Goal: Task Accomplishment & Management: Use online tool/utility

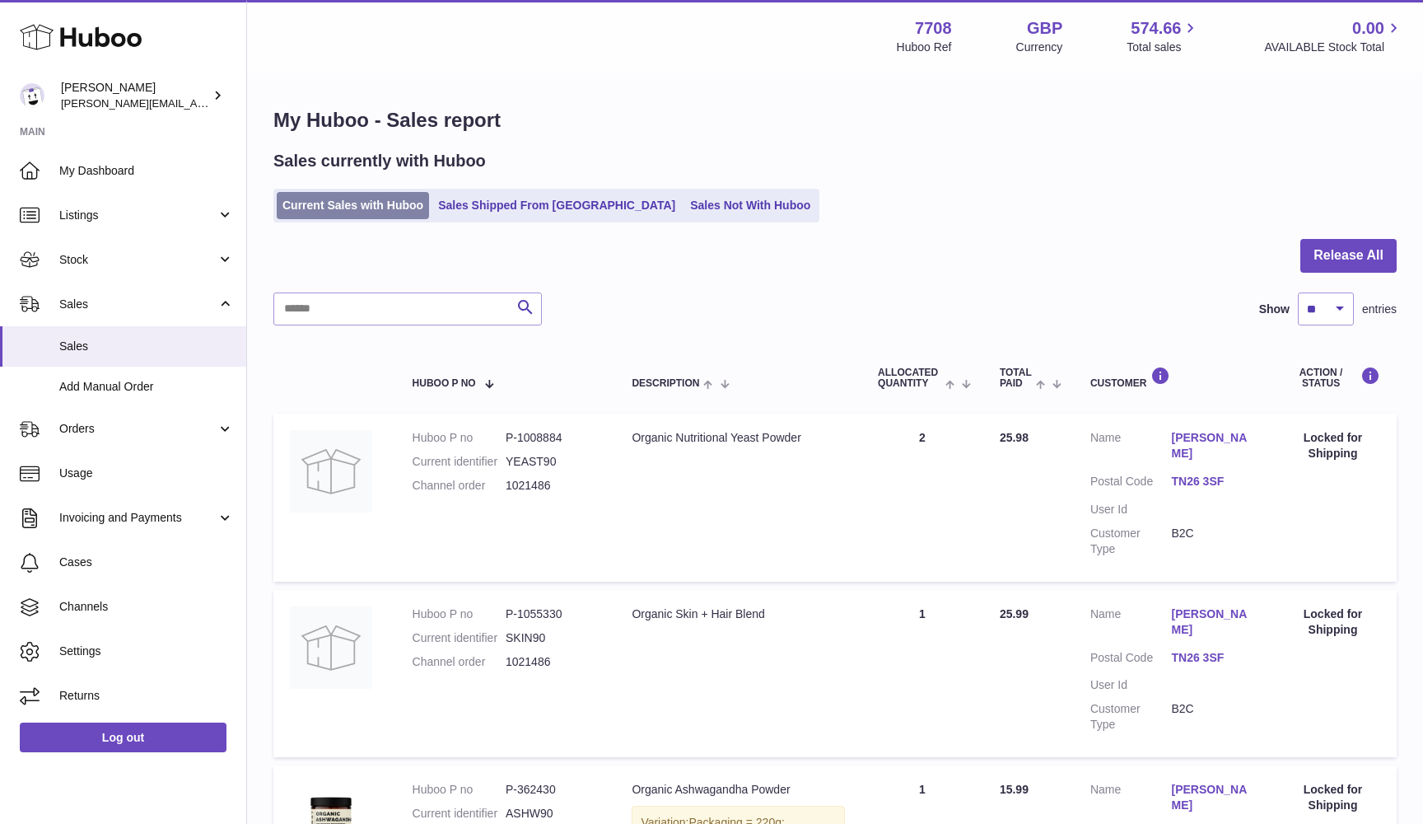
click at [382, 198] on link "Current Sales with Huboo" at bounding box center [353, 205] width 152 height 27
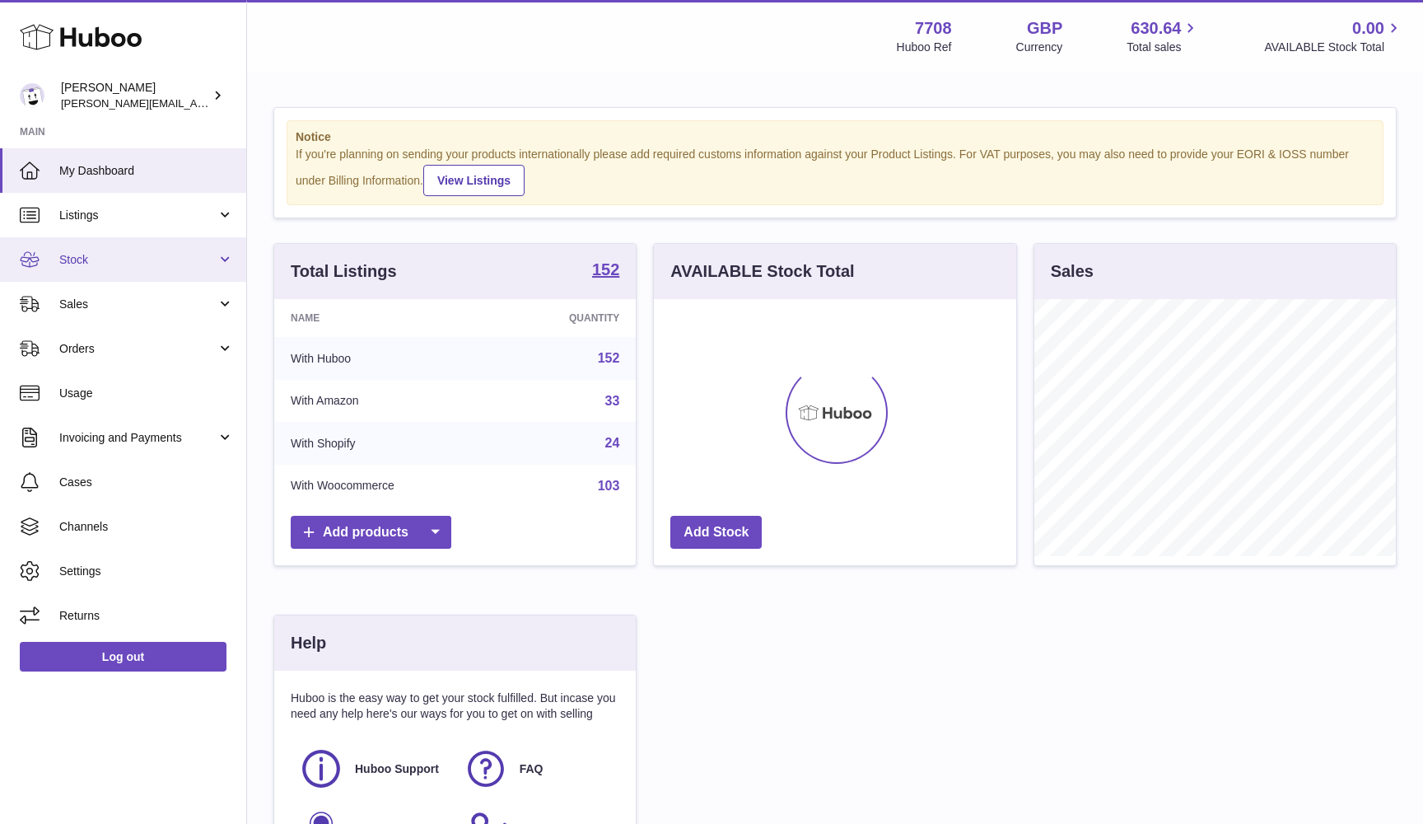
scroll to position [257, 362]
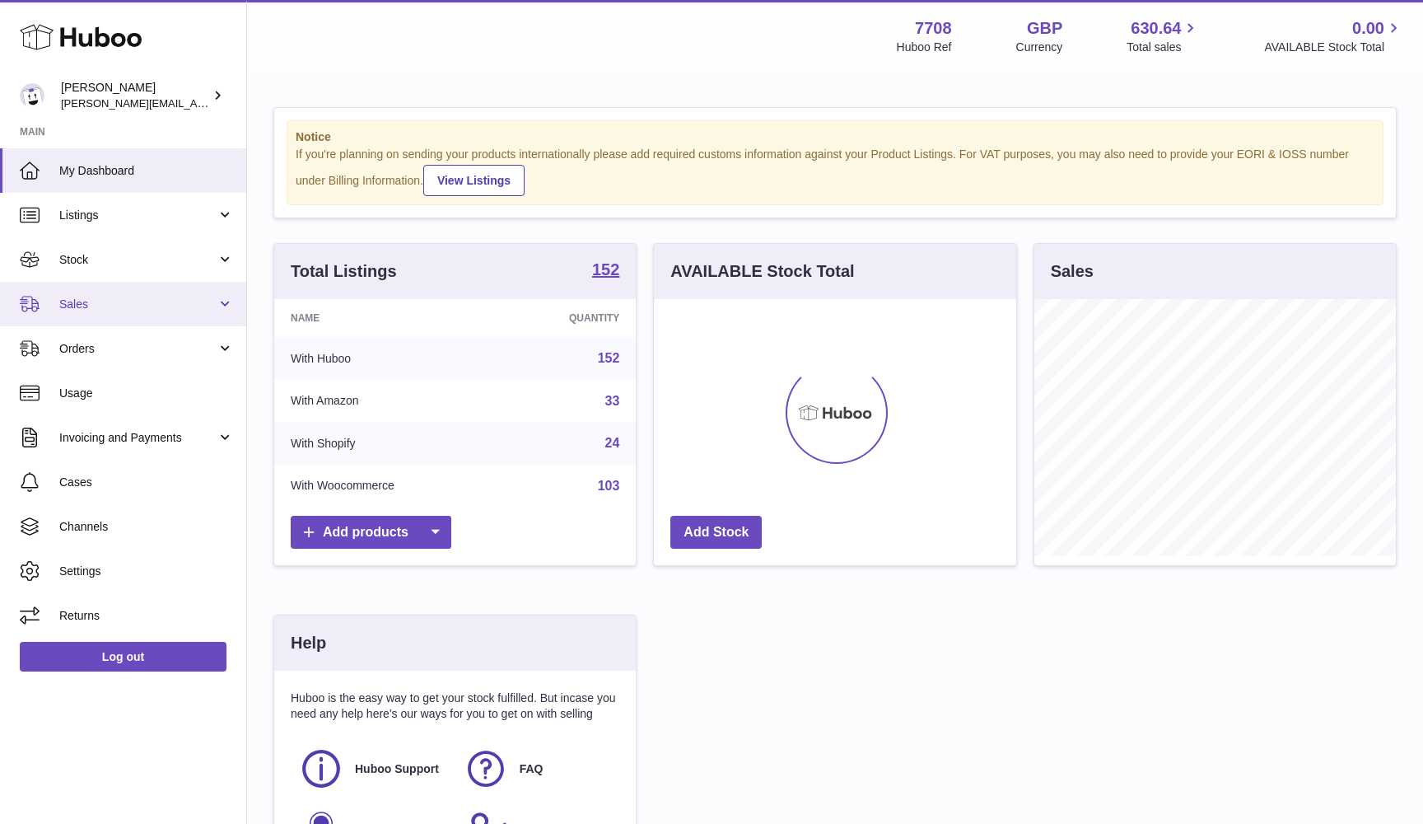
click at [105, 301] on span "Sales" at bounding box center [137, 304] width 157 height 16
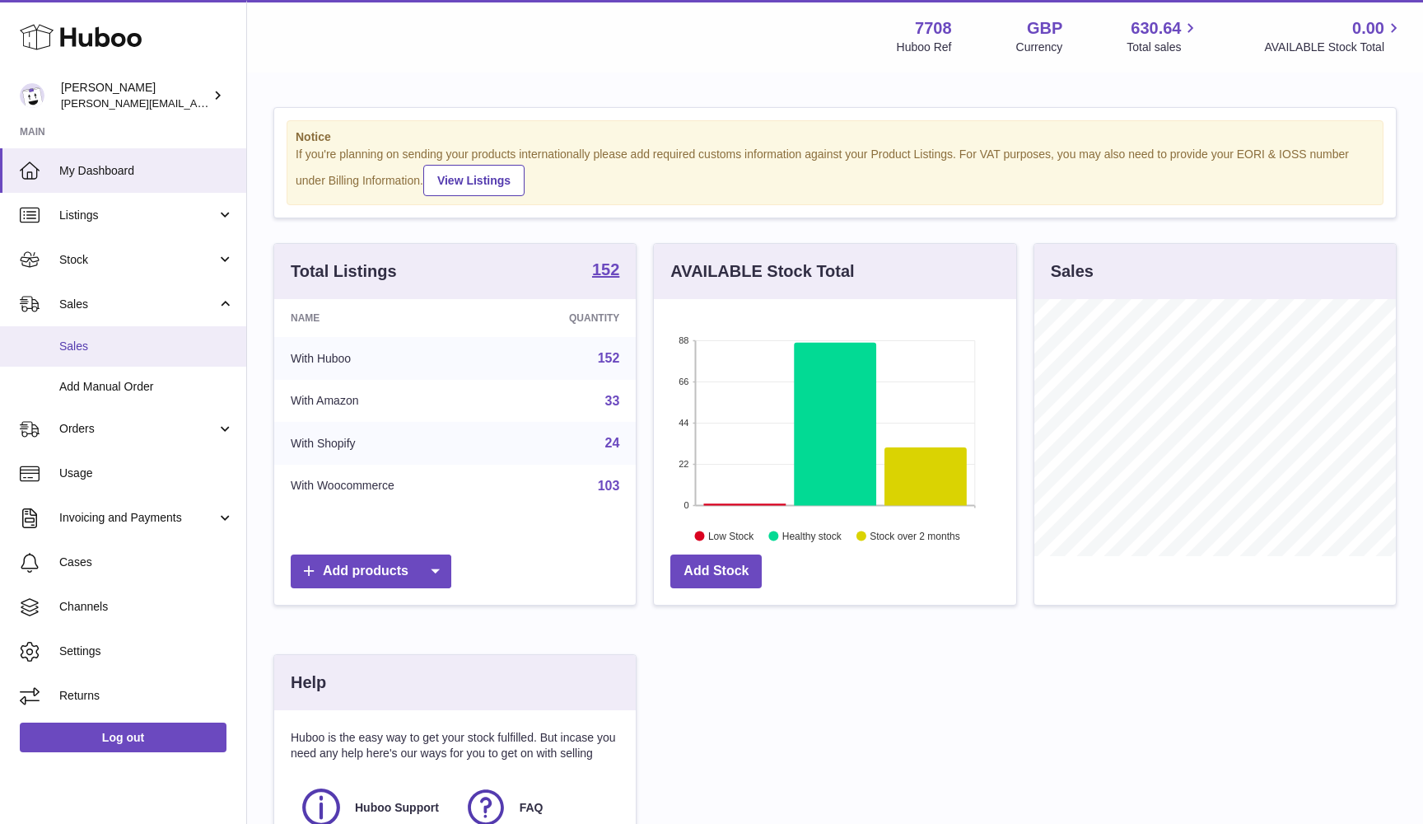
click at [83, 353] on link "Sales" at bounding box center [123, 346] width 246 height 40
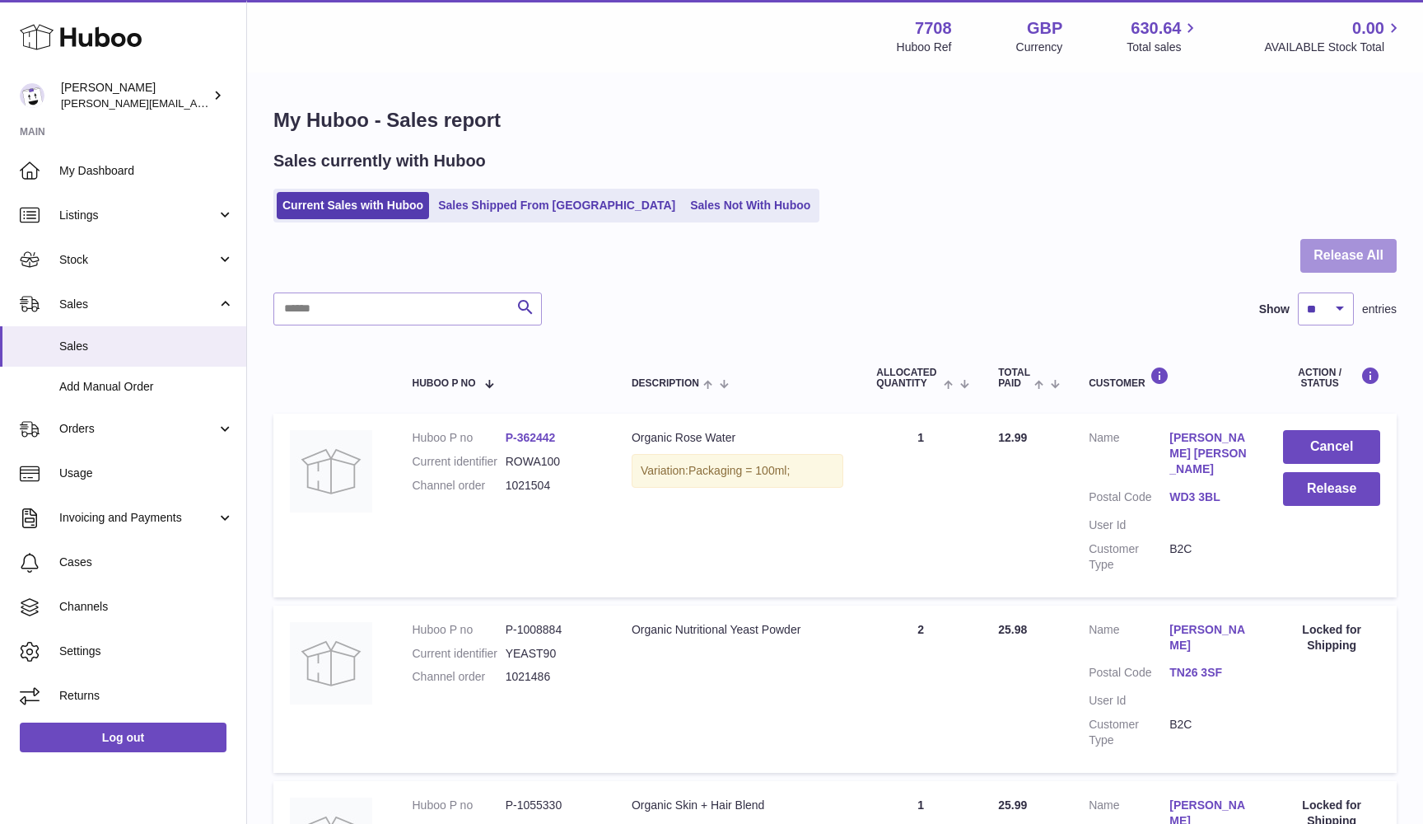
click at [1326, 268] on button "Release All" at bounding box center [1348, 256] width 96 height 34
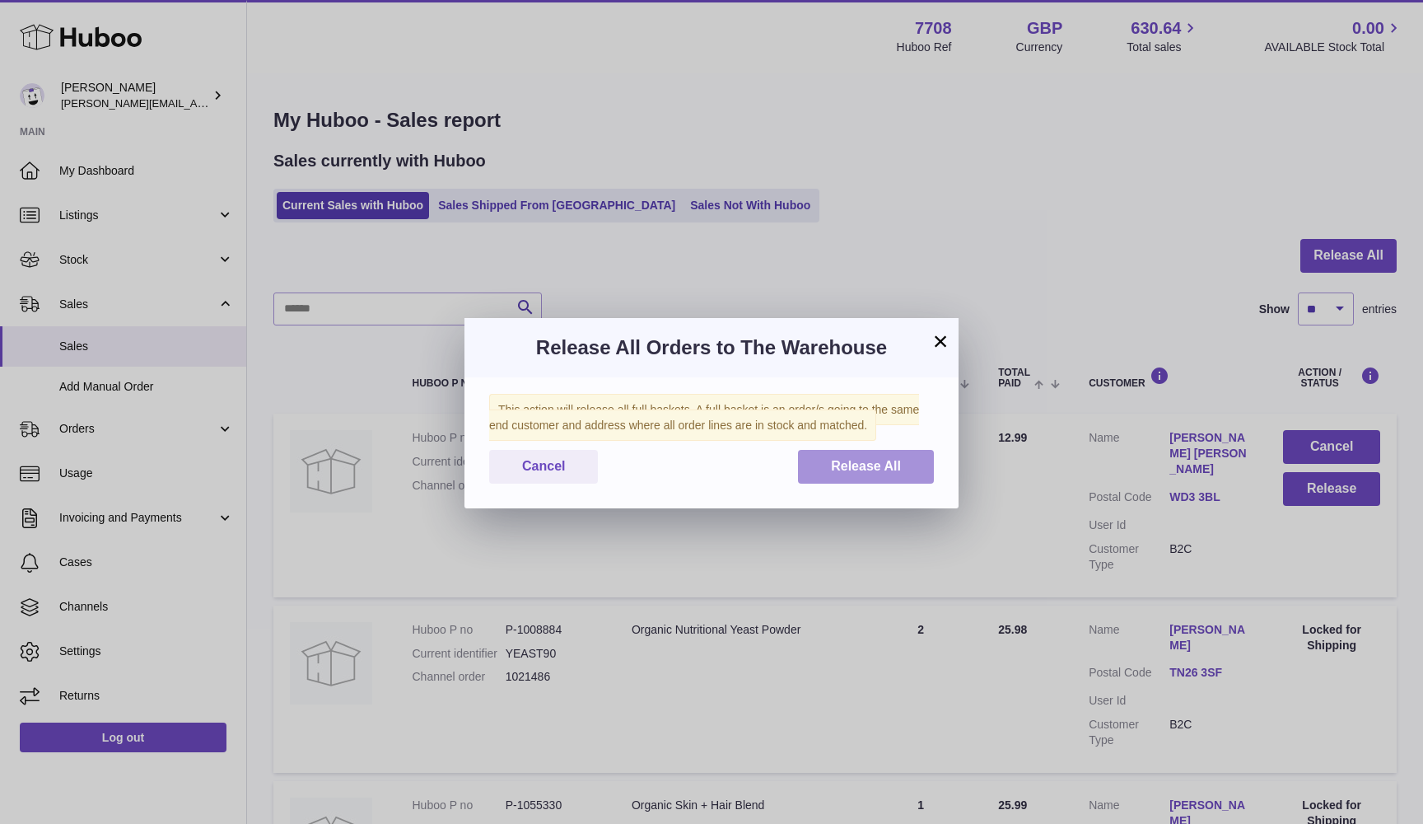
click at [923, 465] on button "Release All" at bounding box center [866, 467] width 136 height 34
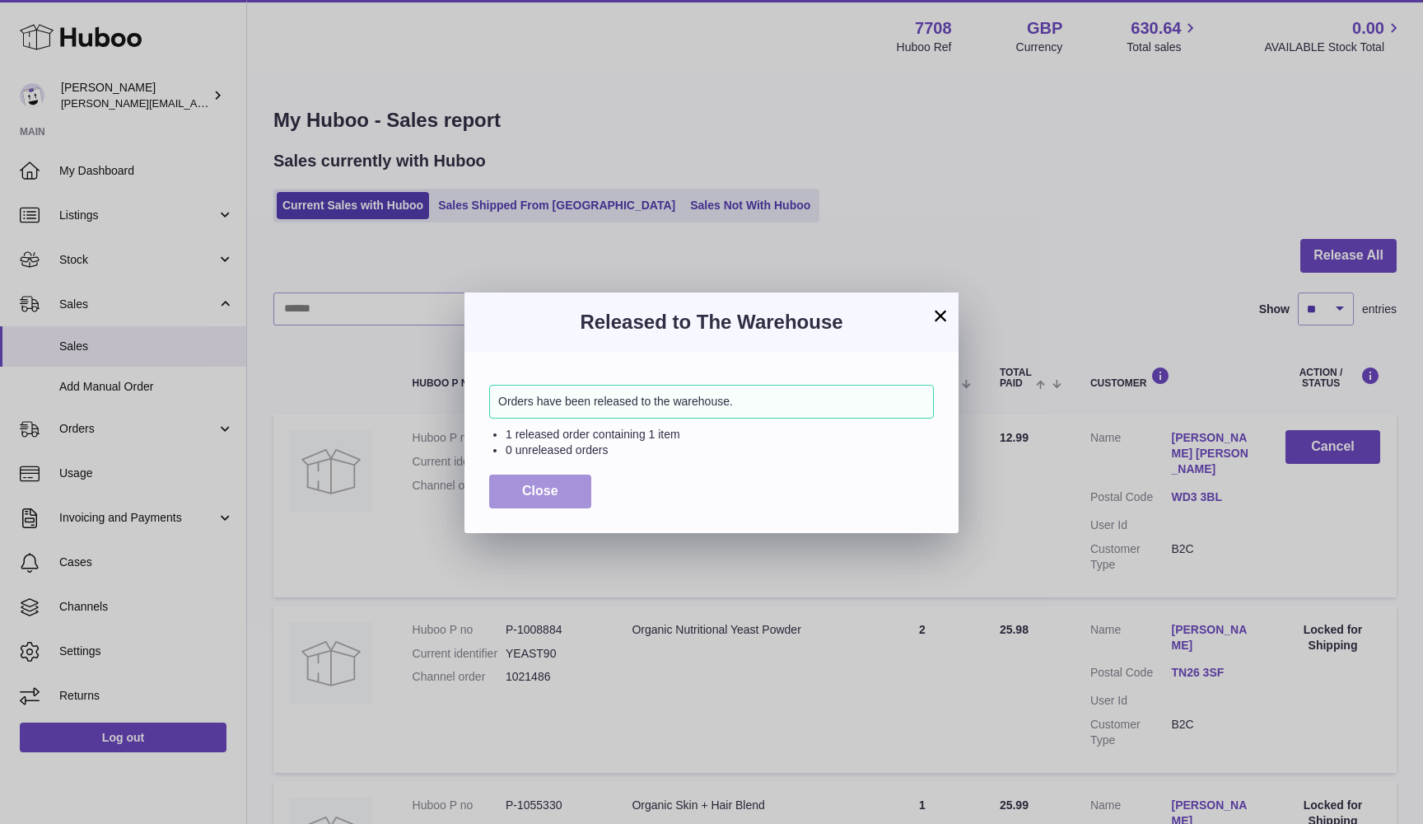
click at [563, 490] on button "Close" at bounding box center [540, 491] width 102 height 34
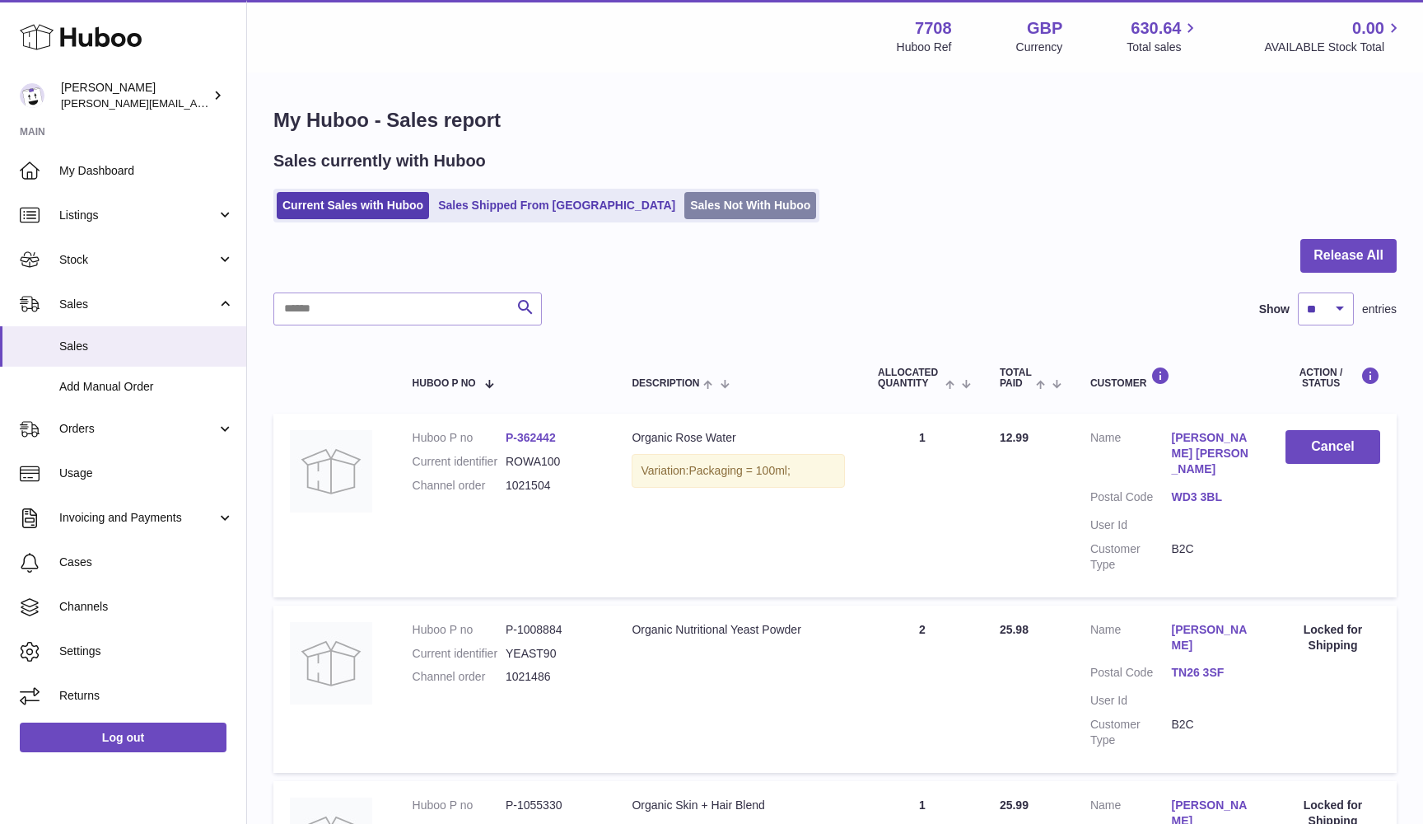
click at [684, 205] on link "Sales Not With Huboo" at bounding box center [750, 205] width 132 height 27
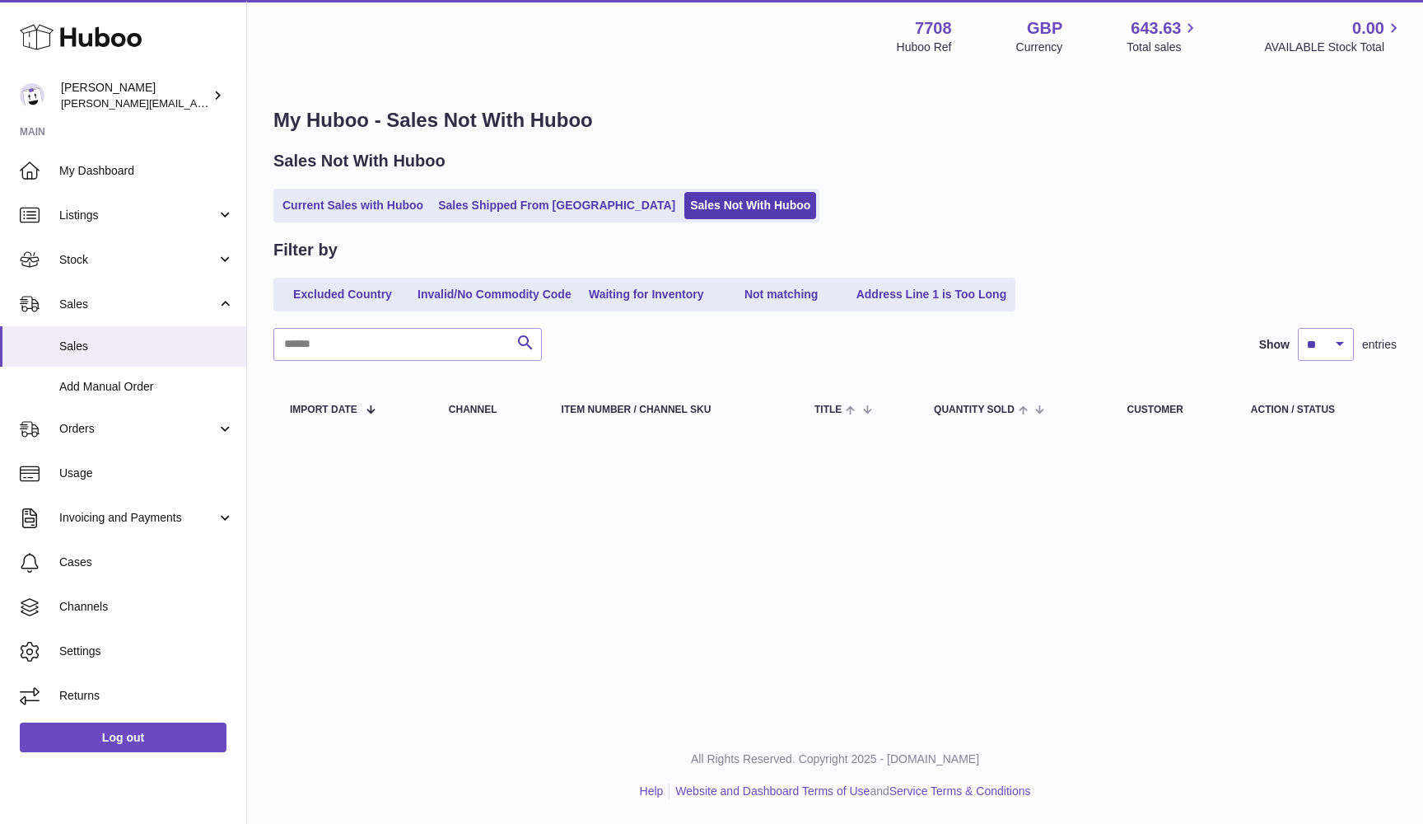
click at [329, 209] on link "Current Sales with Huboo" at bounding box center [353, 205] width 152 height 27
